Goal: Information Seeking & Learning: Understand process/instructions

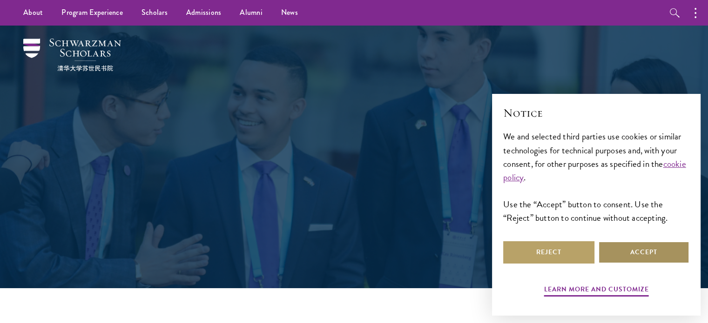
click at [614, 253] on button "Accept" at bounding box center [643, 252] width 91 height 22
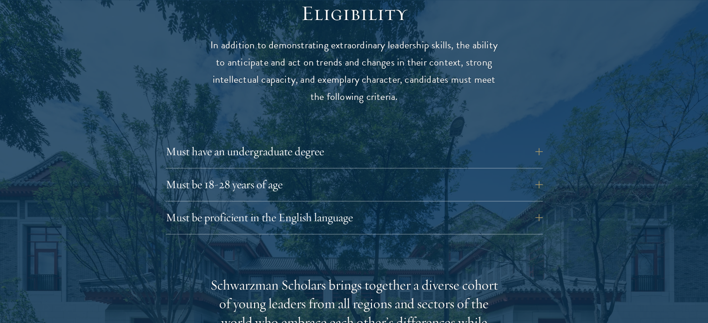
scroll to position [1256, 0]
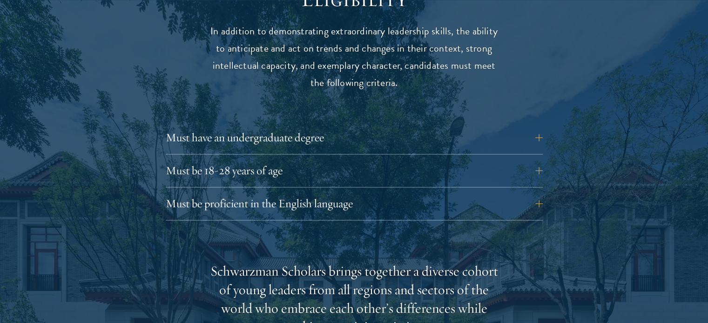
click at [545, 187] on div "Eligibility In addition to demonstrating extraordinary leadership skills, the a…" at bounding box center [354, 324] width 502 height 674
click at [532, 193] on button "Must be proficient in the English language" at bounding box center [361, 204] width 377 height 22
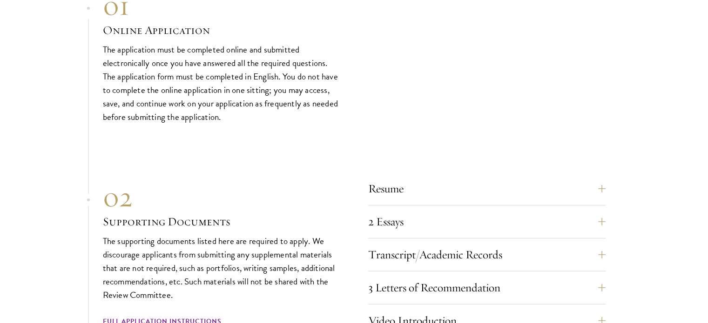
scroll to position [3070, 0]
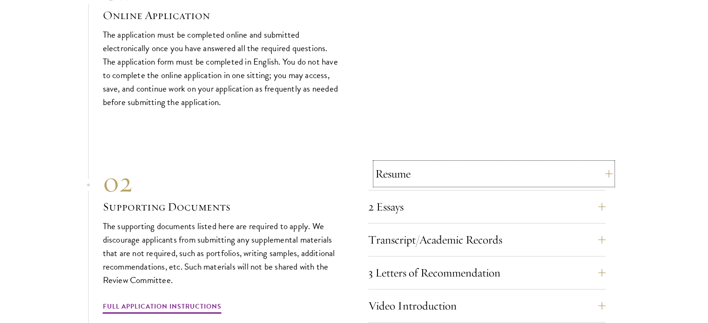
click at [604, 163] on button "Resume" at bounding box center [493, 174] width 237 height 22
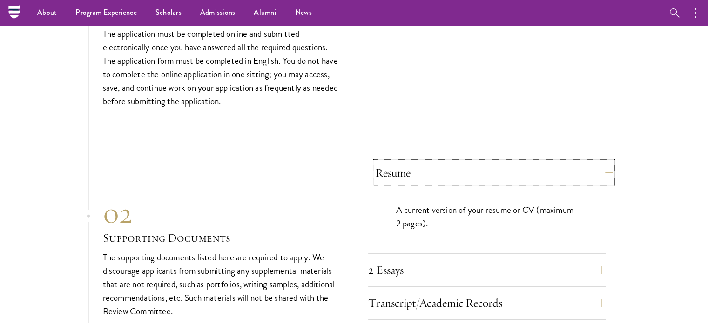
scroll to position [2821, 0]
click at [598, 163] on button "Resume" at bounding box center [493, 174] width 237 height 22
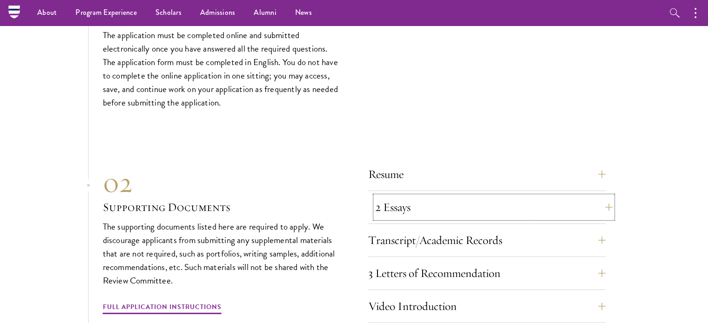
click at [602, 196] on button "2 Essays" at bounding box center [493, 207] width 237 height 22
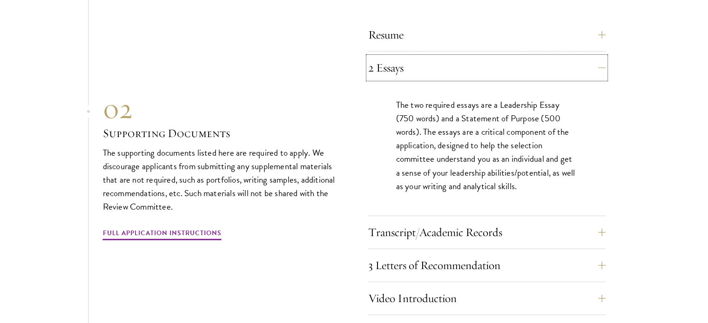
scroll to position [3007, 0]
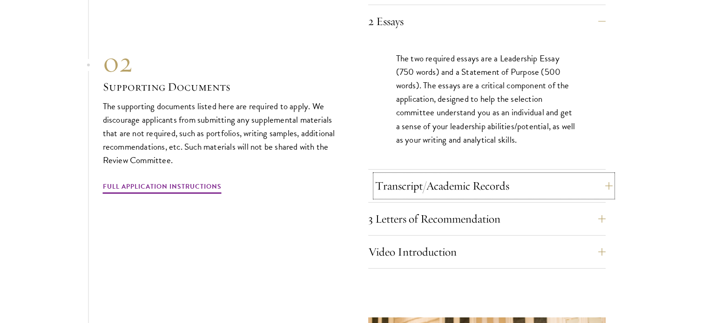
click at [604, 175] on button "Transcript/Academic Records" at bounding box center [493, 186] width 237 height 22
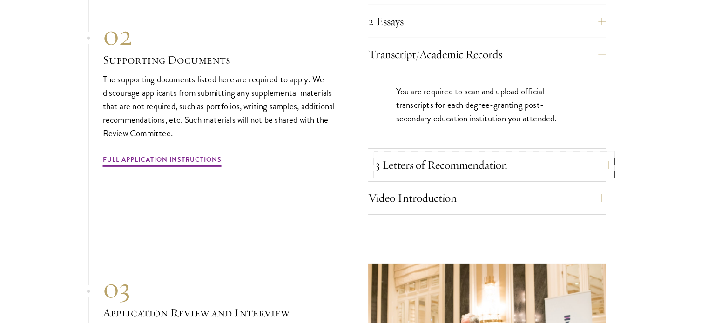
click at [610, 154] on button "3 Letters of Recommendation" at bounding box center [493, 165] width 237 height 22
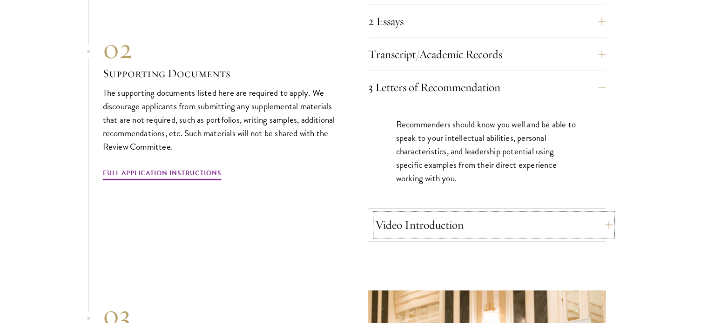
click at [593, 214] on button "Video Introduction" at bounding box center [493, 225] width 237 height 22
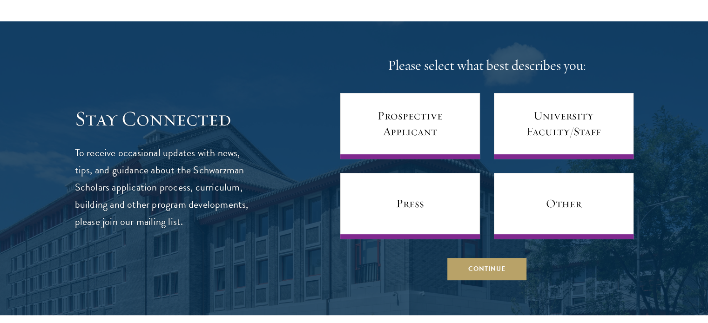
scroll to position [3798, 0]
